Goal: Information Seeking & Learning: Learn about a topic

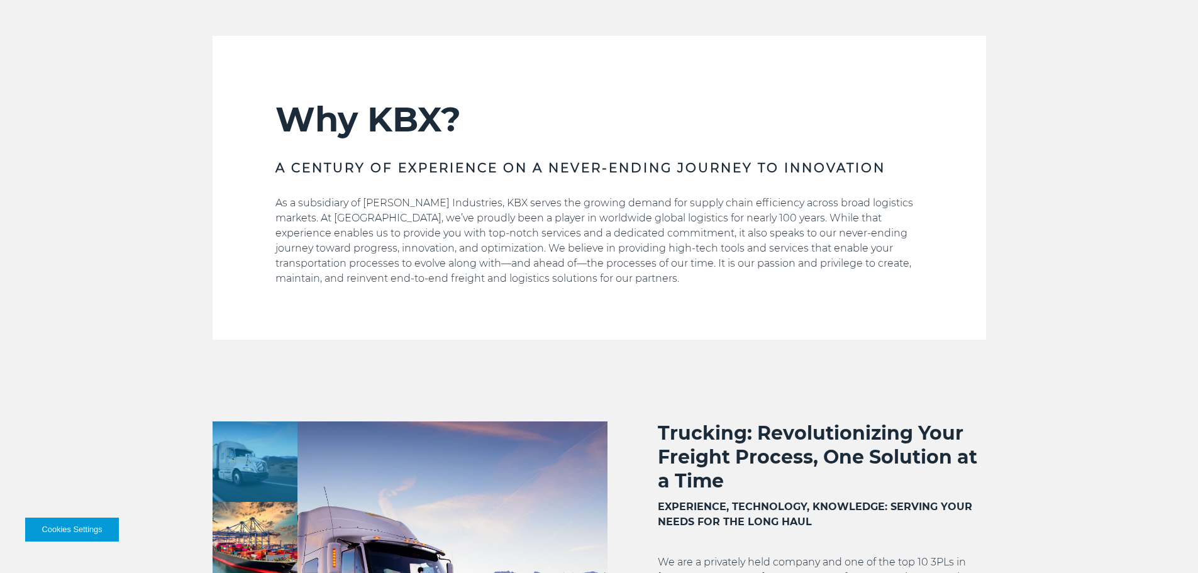
scroll to position [944, 0]
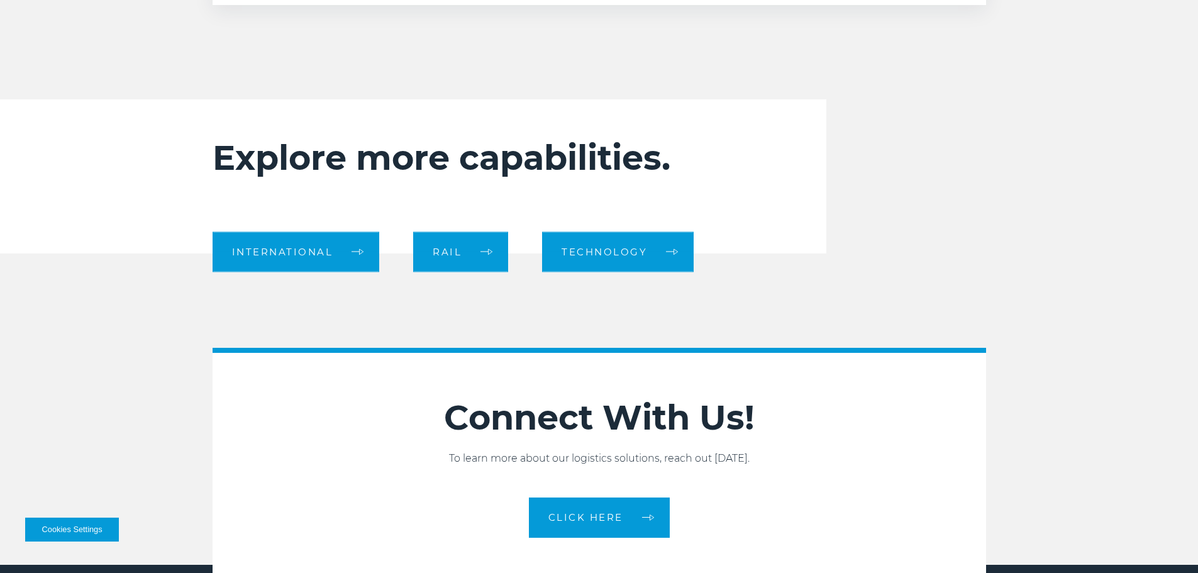
scroll to position [1195, 0]
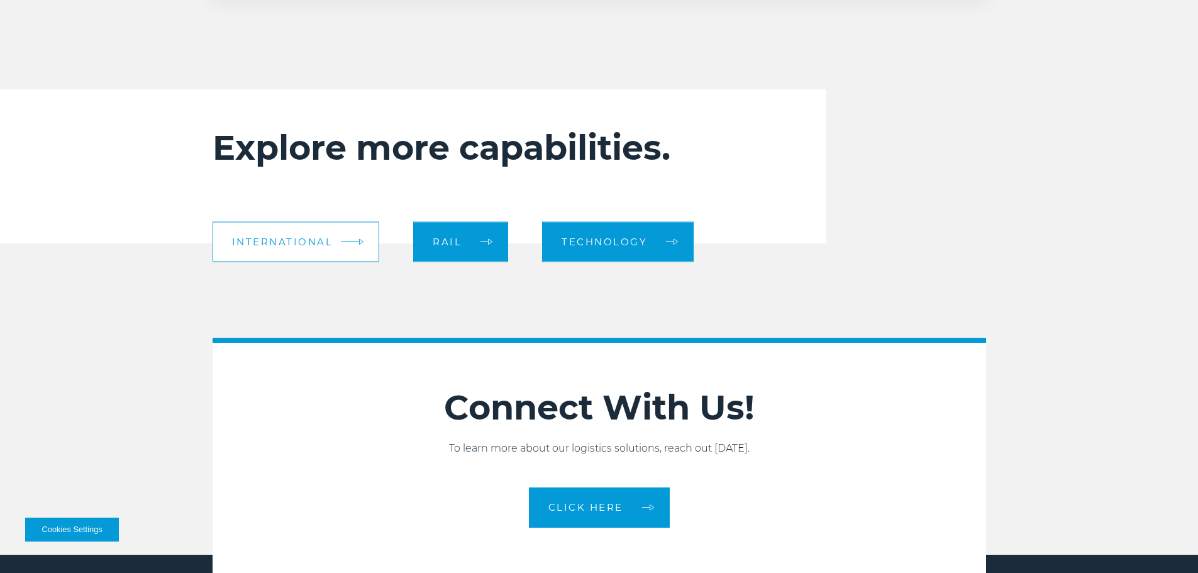
click at [326, 233] on link "International" at bounding box center [296, 241] width 167 height 40
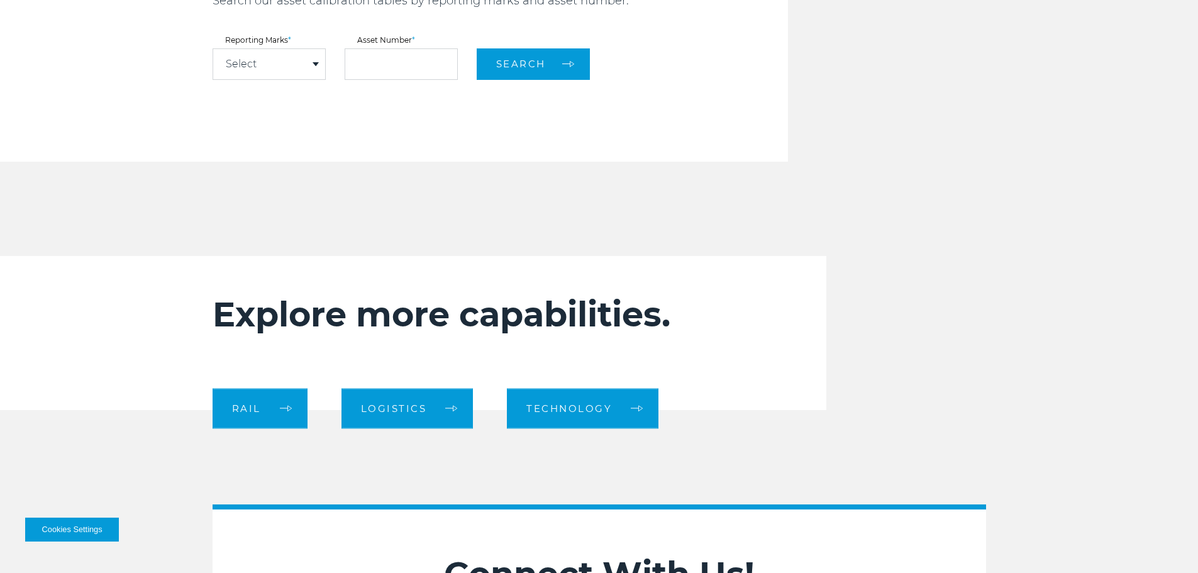
scroll to position [1195, 0]
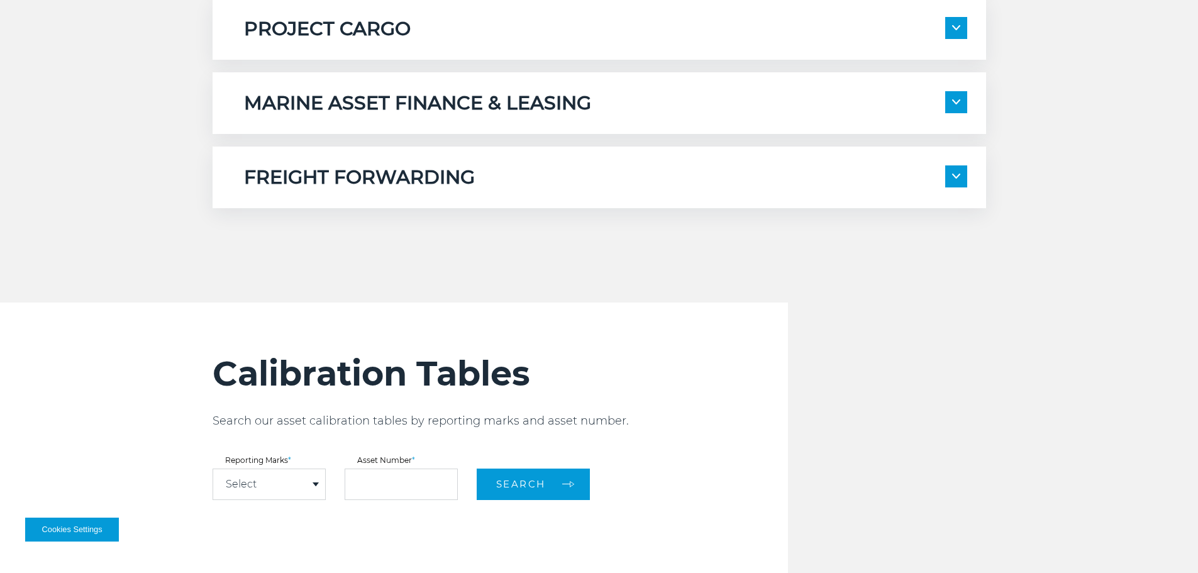
click at [425, 163] on div "FREIGHT FORWARDING Full-Service Transportation Scheduling International Customs…" at bounding box center [600, 178] width 774 height 62
click at [945, 172] on div "FREIGHT FORWARDING" at bounding box center [605, 177] width 723 height 24
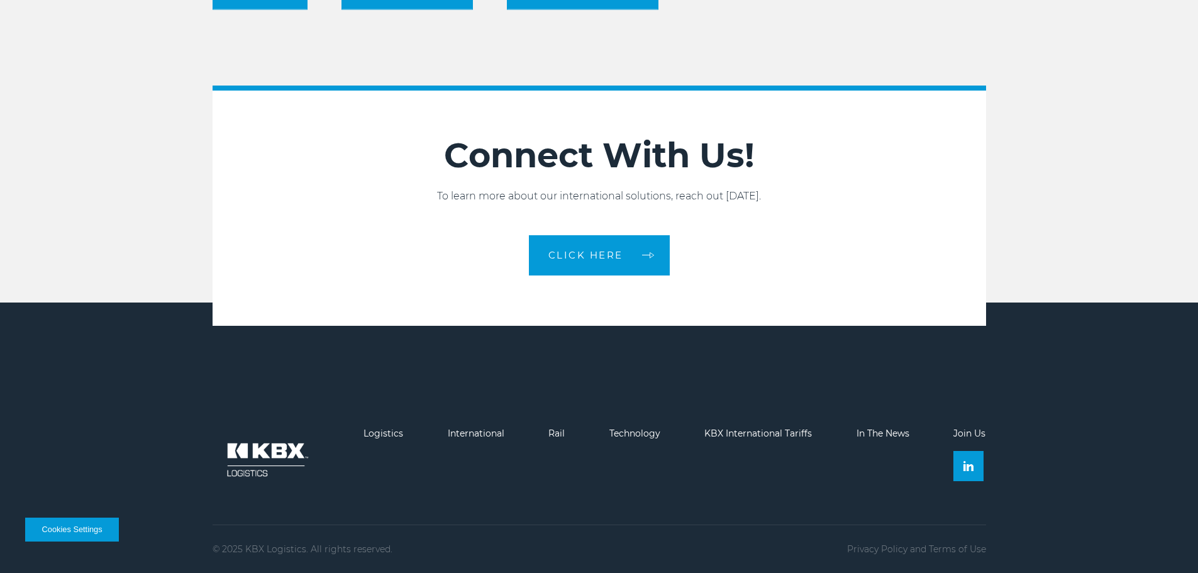
scroll to position [1931, 0]
